Goal: Transaction & Acquisition: Obtain resource

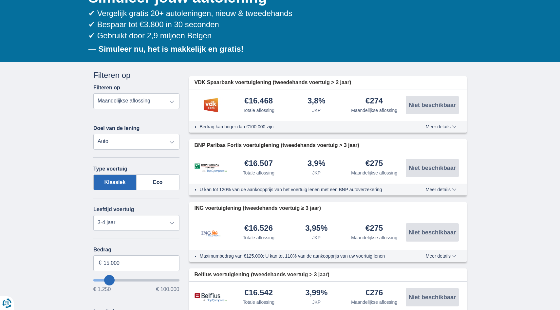
scroll to position [82, 0]
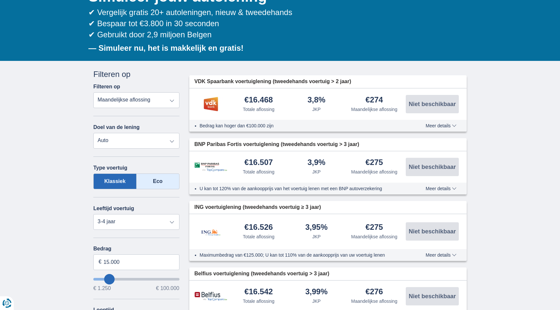
click at [151, 187] on label "Eco" at bounding box center [158, 182] width 43 height 16
click at [0, 0] on input "Eco" at bounding box center [0, 0] width 0 height 0
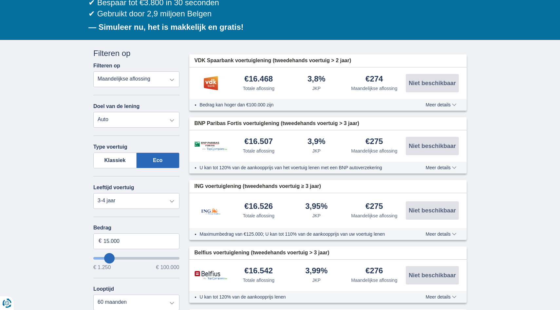
scroll to position [103, 0]
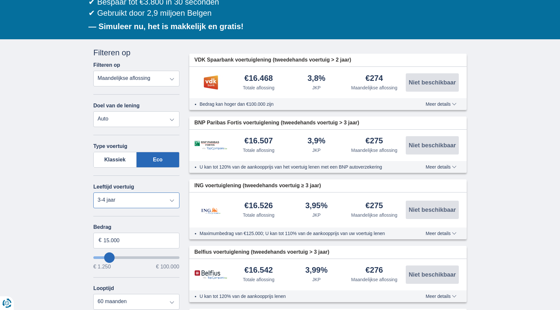
click at [124, 208] on select "Nieuw 0-1 jaar 1-2 jaar 2-3 jaar 3-4 jaar 4-5 jaar 5+ jaar" at bounding box center [136, 201] width 86 height 16
select select "new"
click at [93, 193] on select "Nieuw 0-1 jaar 1-2 jaar 2-3 jaar 3-4 jaar 4-5 jaar 5+ jaar" at bounding box center [136, 201] width 86 height 16
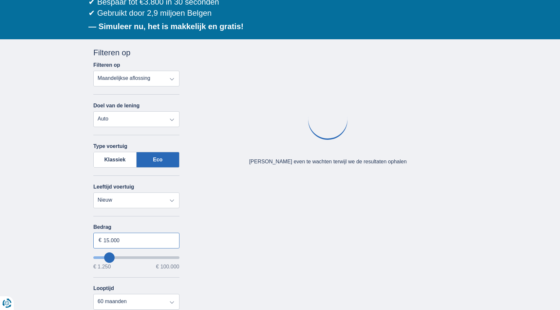
click at [122, 240] on input "15.000" at bounding box center [136, 241] width 86 height 16
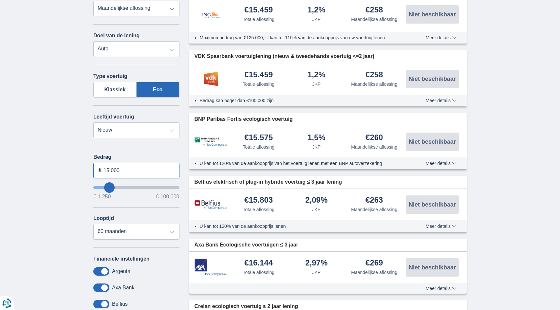
scroll to position [175, 0]
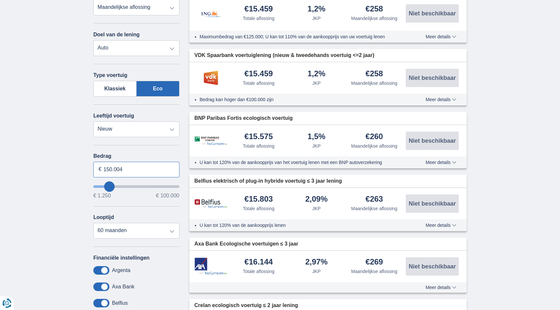
click at [128, 167] on input "150.004" at bounding box center [136, 170] width 86 height 16
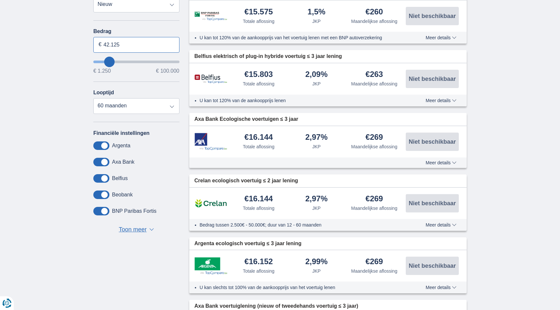
scroll to position [300, 0]
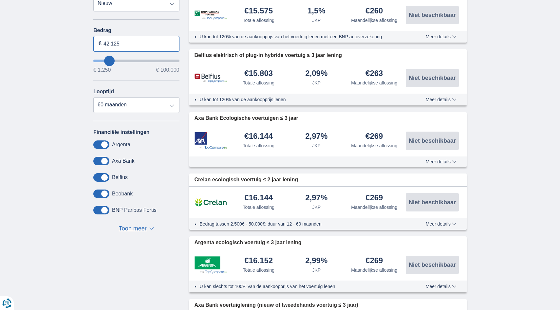
type input "42.125"
type input "42250"
click at [136, 226] on span "Toon meer" at bounding box center [133, 229] width 28 height 9
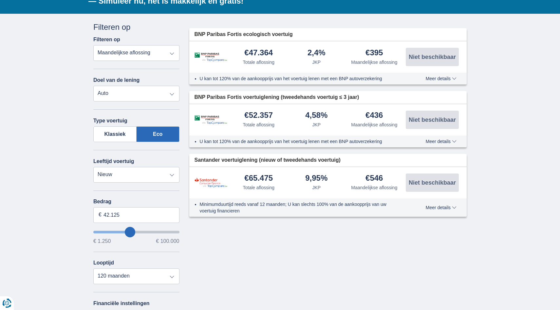
scroll to position [129, 0]
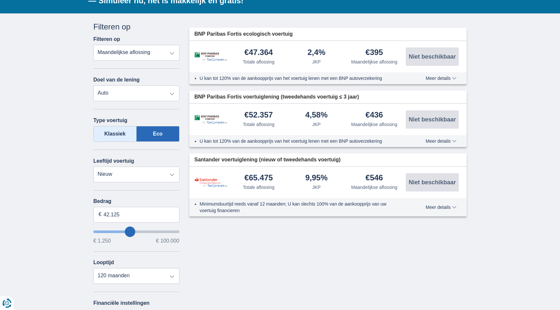
click at [118, 129] on label "Klassiek" at bounding box center [114, 134] width 43 height 16
click at [0, 0] on input "Klassiek" at bounding box center [0, 0] width 0 height 0
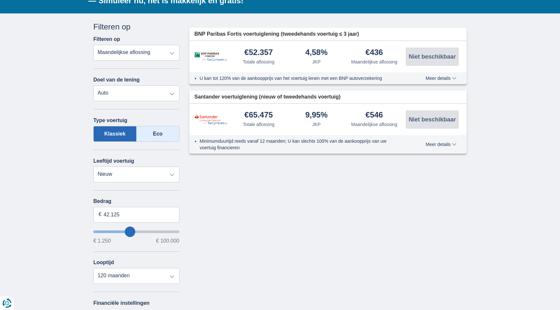
click at [161, 132] on label "Eco" at bounding box center [158, 134] width 43 height 16
click at [0, 0] on input "Eco" at bounding box center [0, 0] width 0 height 0
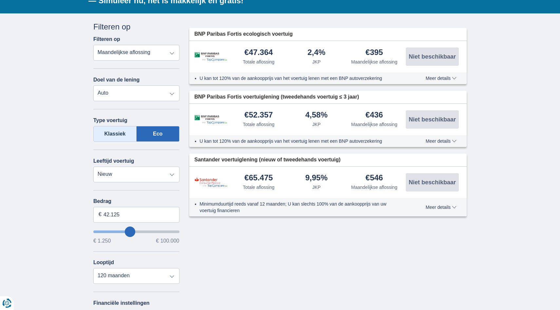
click at [119, 134] on label "Klassiek" at bounding box center [114, 134] width 43 height 16
click at [0, 0] on input "Klassiek" at bounding box center [0, 0] width 0 height 0
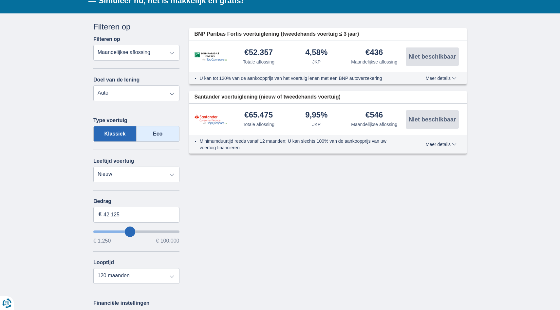
click at [153, 137] on label "Eco" at bounding box center [158, 134] width 43 height 16
click at [0, 0] on input "Eco" at bounding box center [0, 0] width 0 height 0
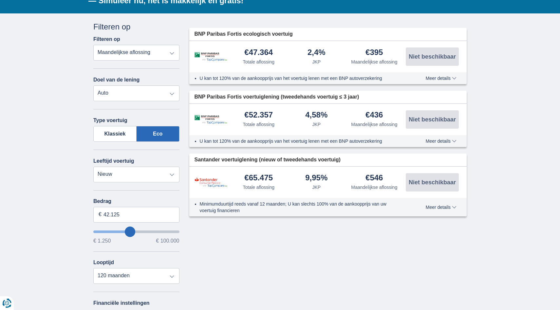
click at [159, 90] on select "Persoonlijke lening Auto Moto / fiets Mobilhome / caravan Renovatie Energie Sch…" at bounding box center [136, 93] width 86 height 16
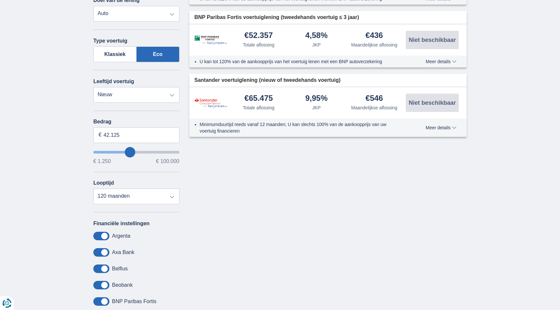
scroll to position [207, 0]
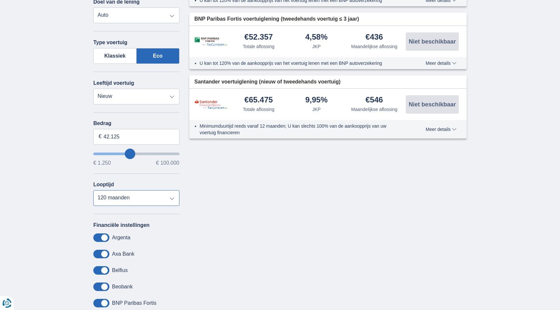
click at [124, 203] on select "12 maanden 18 maanden 24 maanden 30 maanden 36 maanden 42 maanden 48 maanden 60…" at bounding box center [136, 198] width 86 height 16
click at [93, 192] on select "12 maanden 18 maanden 24 maanden 30 maanden 36 maanden 42 maanden 48 maanden 60…" at bounding box center [136, 198] width 86 height 16
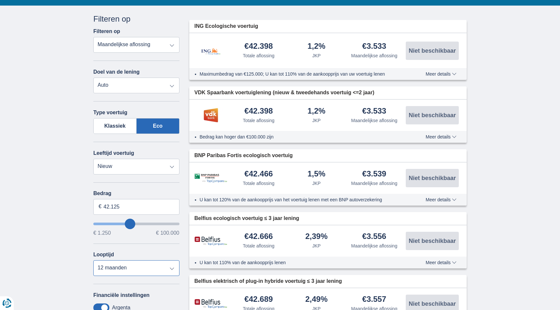
scroll to position [136, 0]
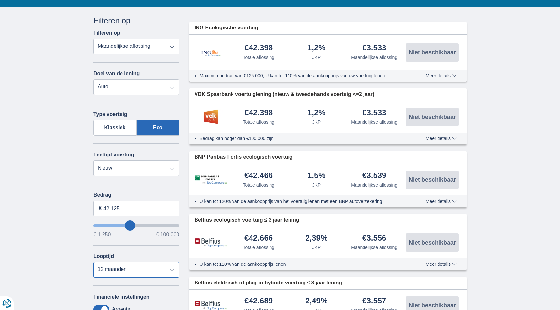
click at [107, 269] on select "12 maanden 18 maanden 24 maanden 30 maanden 36 maanden 42 maanden 48 maanden 60…" at bounding box center [136, 270] width 86 height 16
select select "60"
click at [93, 263] on select "12 maanden 18 maanden 24 maanden 30 maanden 36 maanden 42 maanden 48 maanden 60…" at bounding box center [136, 270] width 86 height 16
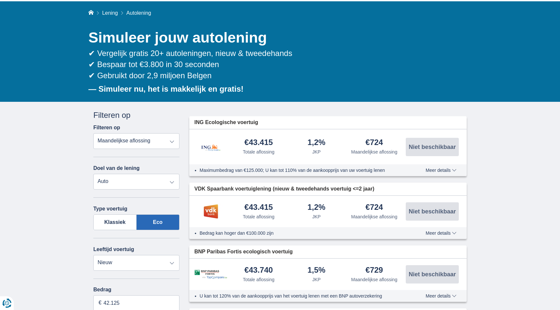
scroll to position [42, 0]
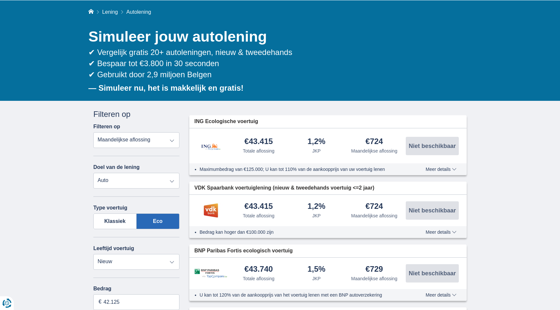
click at [441, 168] on span "Meer details" at bounding box center [441, 169] width 31 height 5
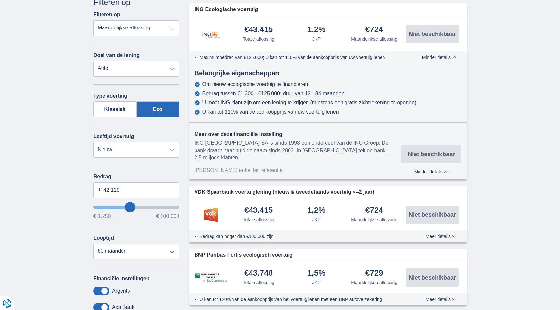
scroll to position [155, 0]
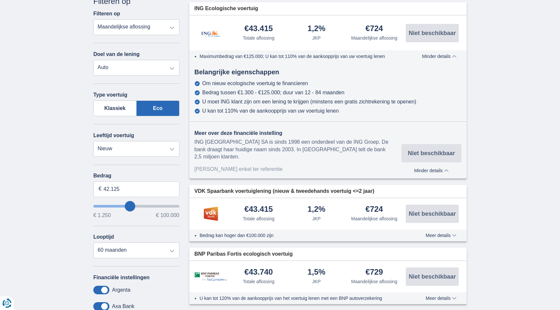
click at [362, 233] on div "Bedrag kan hoger dan €100.000 zijn Meer details Minder details" at bounding box center [328, 236] width 278 height 12
click at [440, 233] on span "Meer details" at bounding box center [441, 235] width 31 height 5
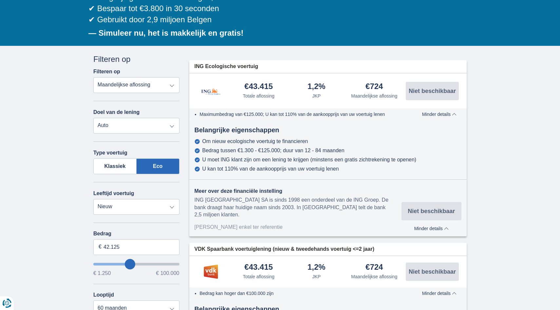
scroll to position [0, 0]
